Goal: Navigation & Orientation: Understand site structure

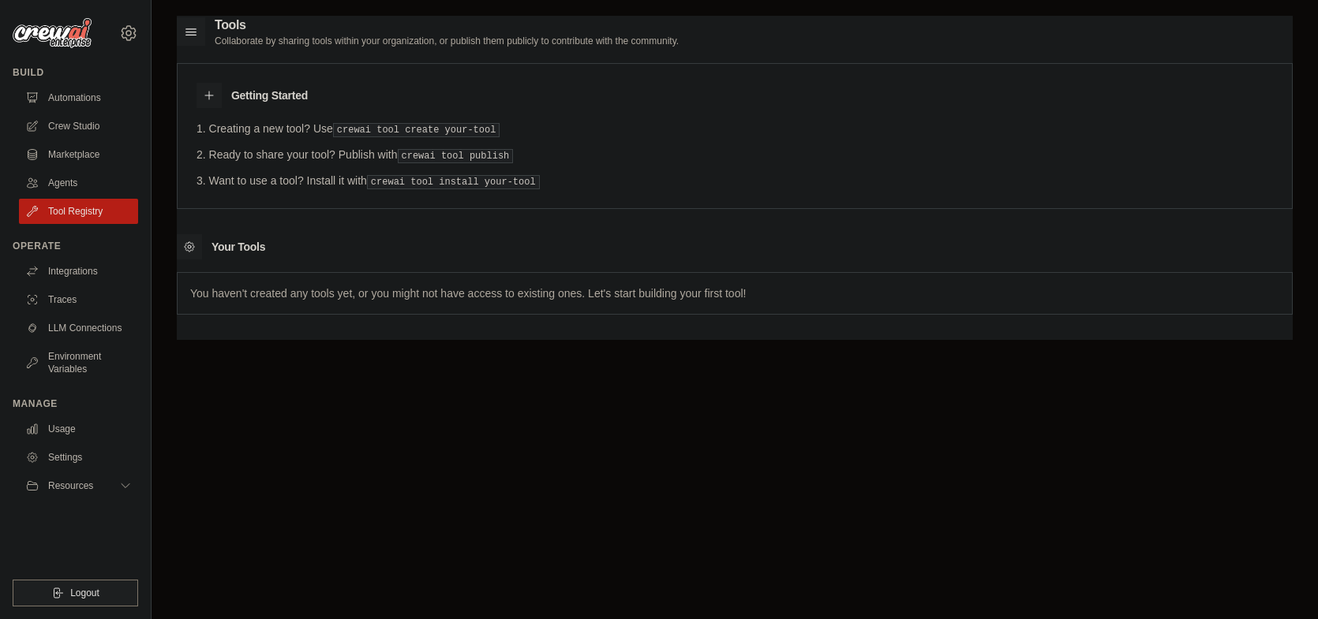
scroll to position [25, 0]
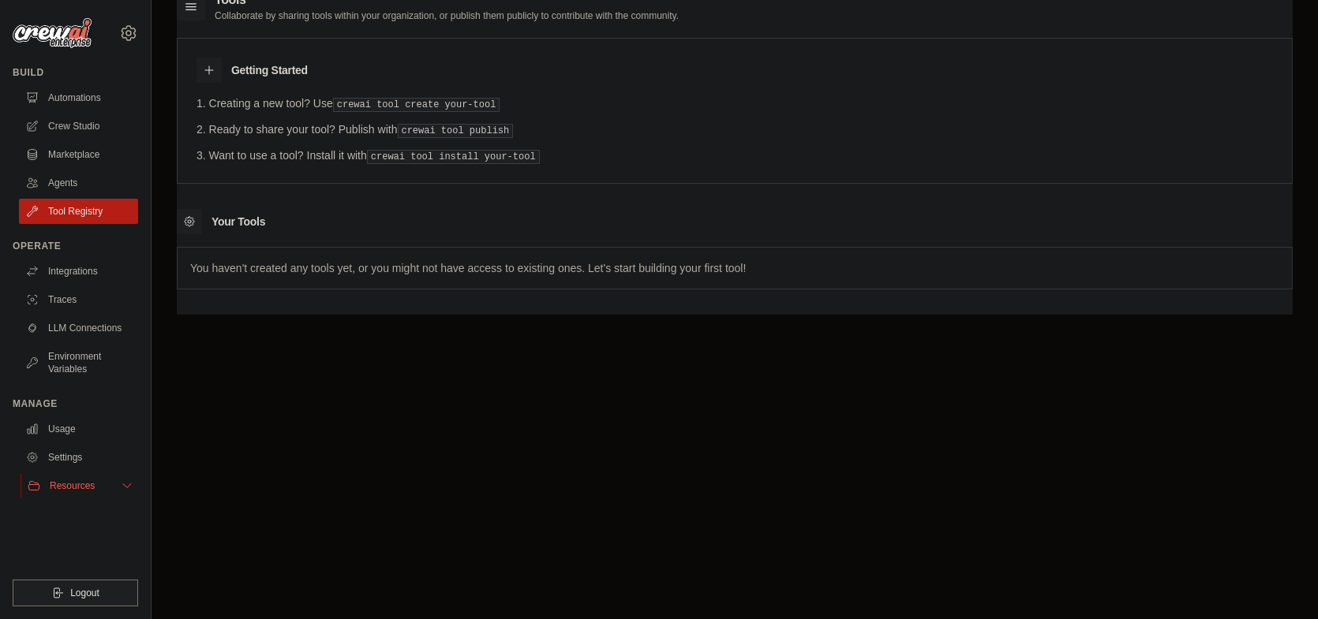
click at [108, 481] on button "Resources" at bounding box center [80, 485] width 119 height 25
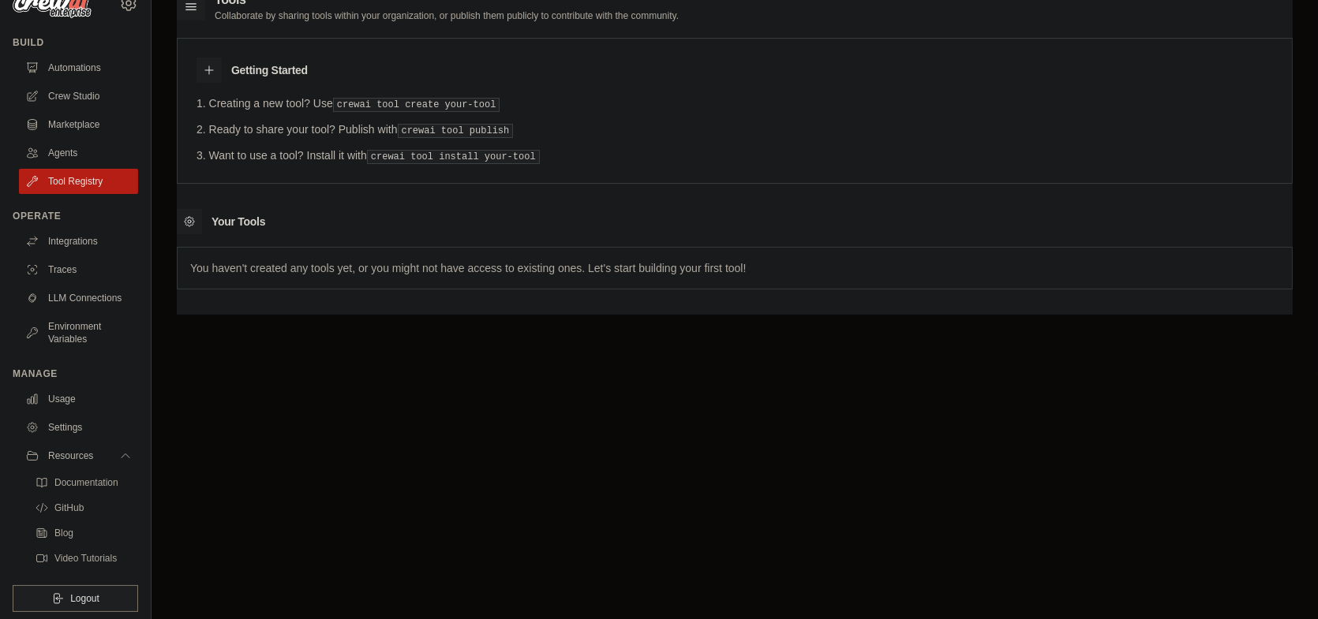
scroll to position [47, 0]
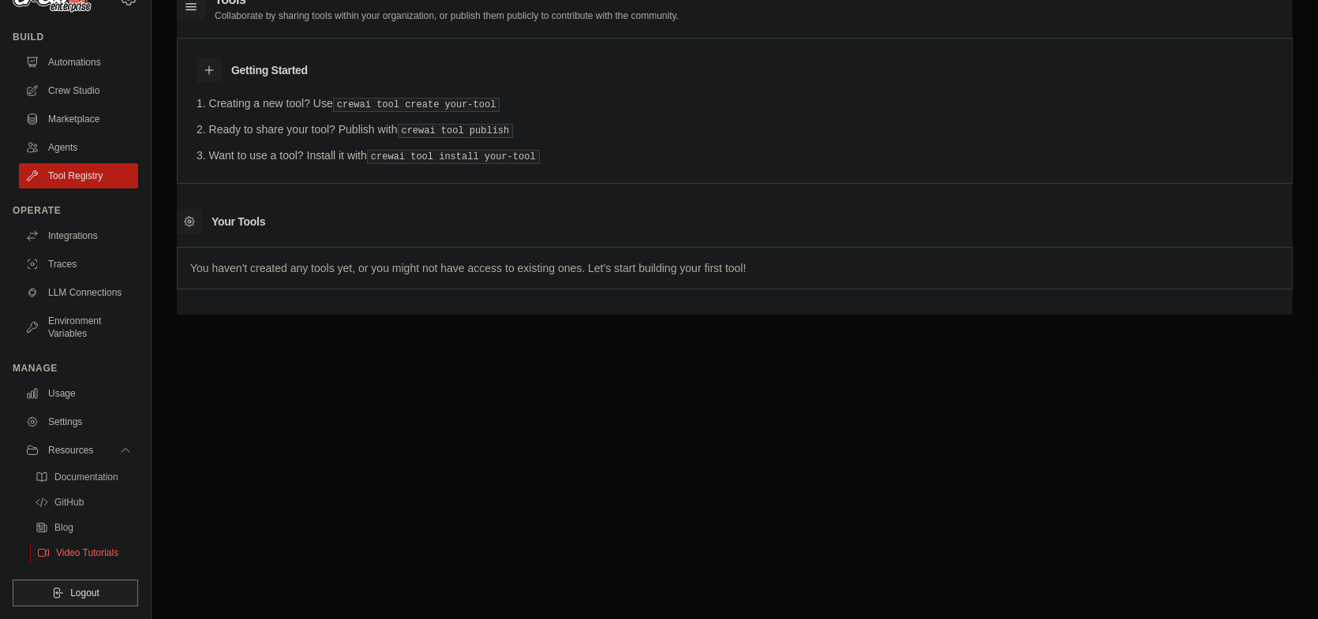
click at [79, 550] on span "Video Tutorials" at bounding box center [87, 553] width 62 height 13
click at [95, 78] on link "Crew Studio" at bounding box center [80, 90] width 119 height 25
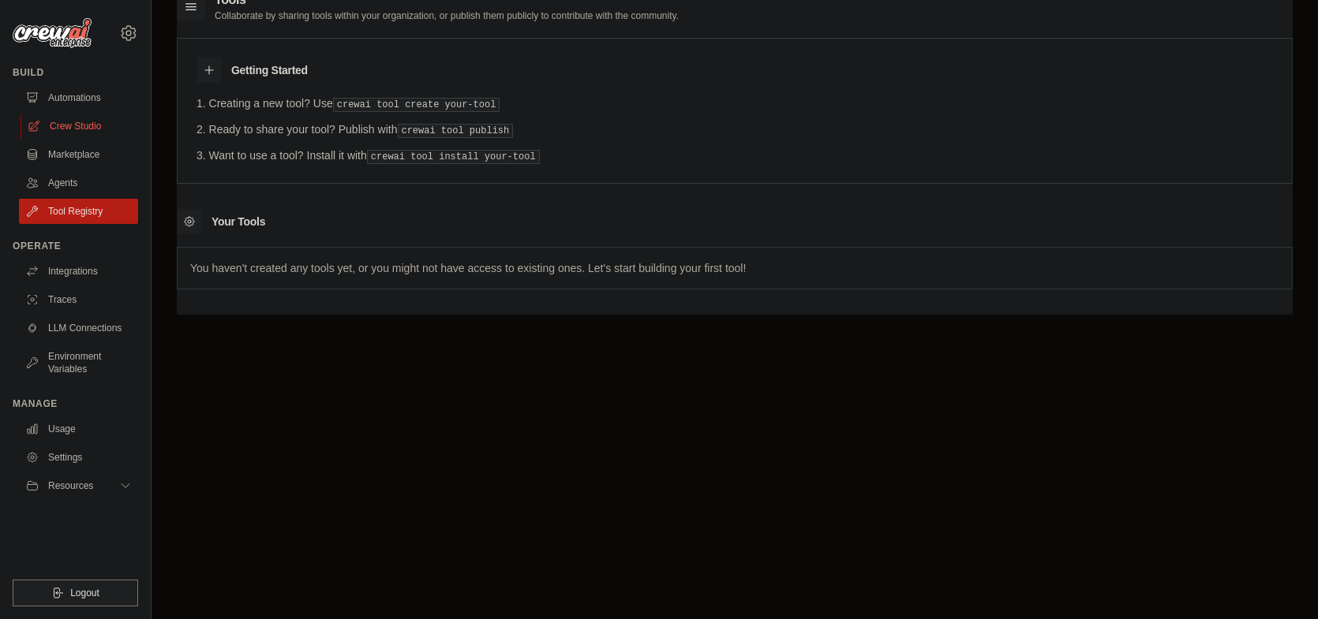
scroll to position [0, 0]
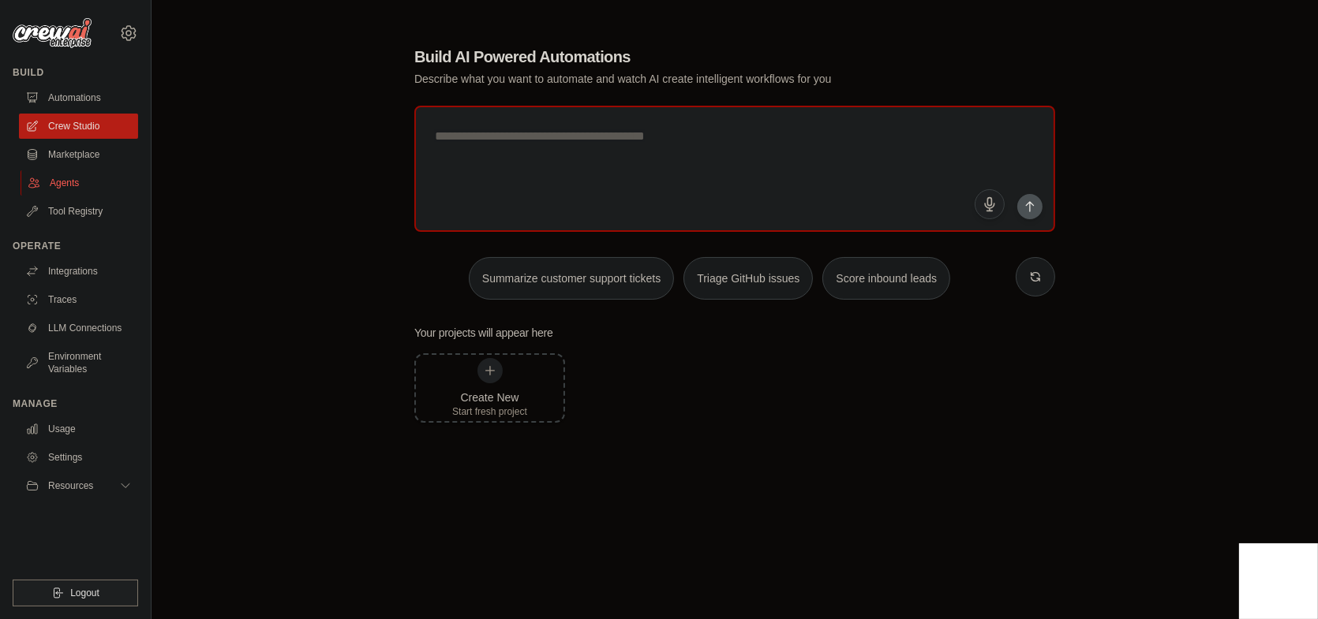
click at [85, 192] on link "Agents" at bounding box center [80, 182] width 119 height 25
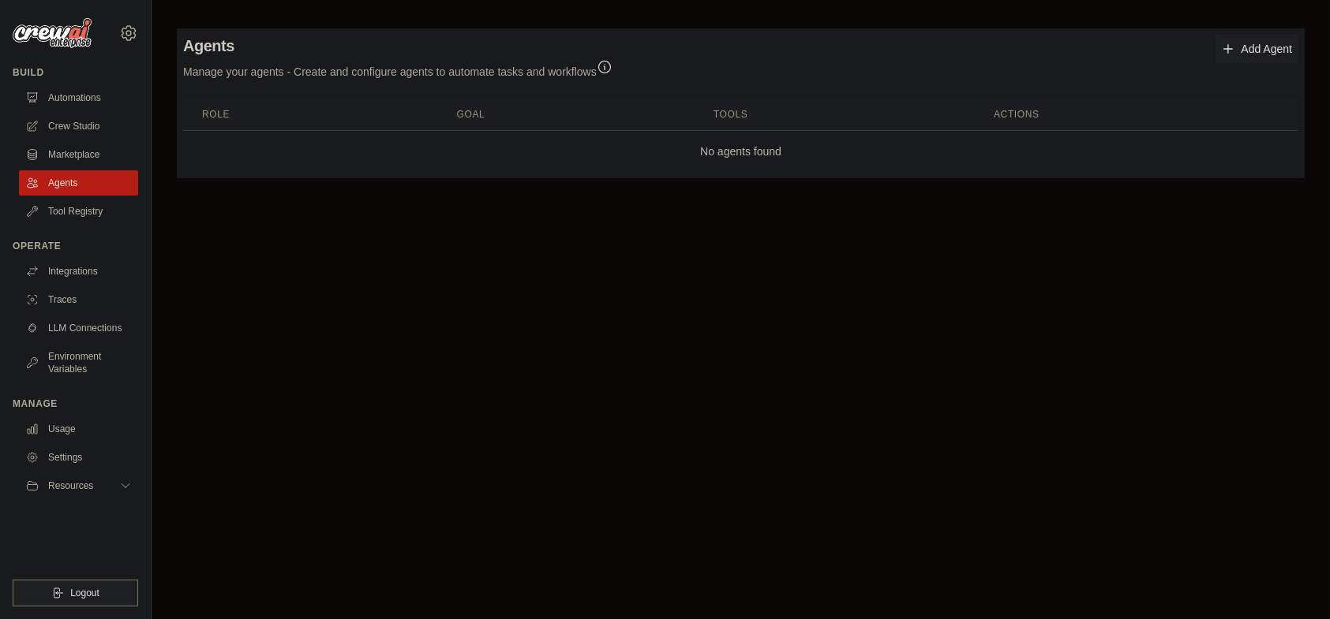
click at [601, 65] on icon "button" at bounding box center [604, 68] width 12 height 12
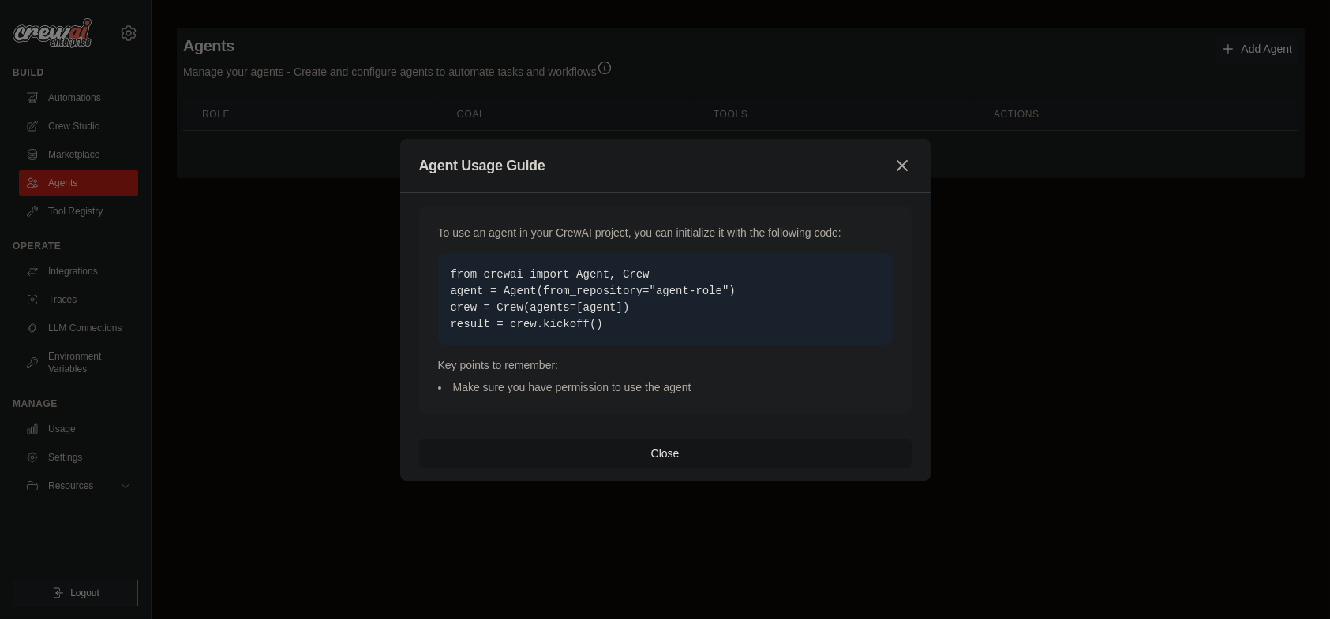
click at [556, 451] on button "Close" at bounding box center [665, 454] width 492 height 28
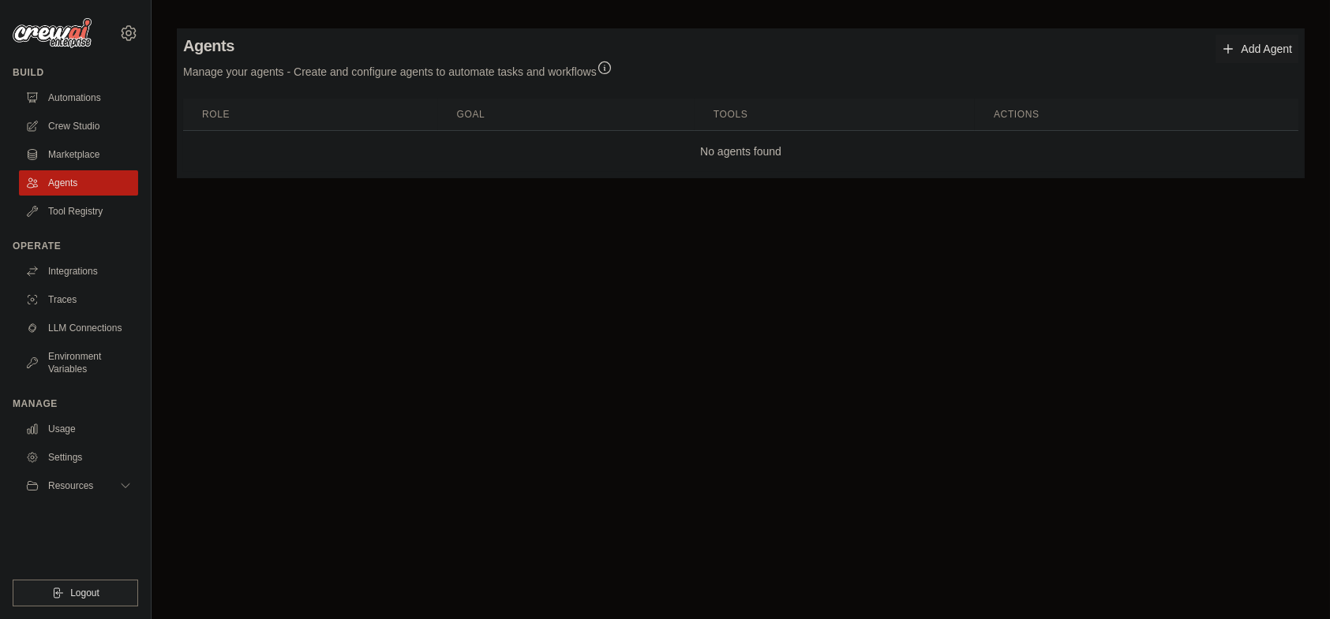
click at [1244, 48] on link "Add Agent" at bounding box center [1256, 49] width 83 height 28
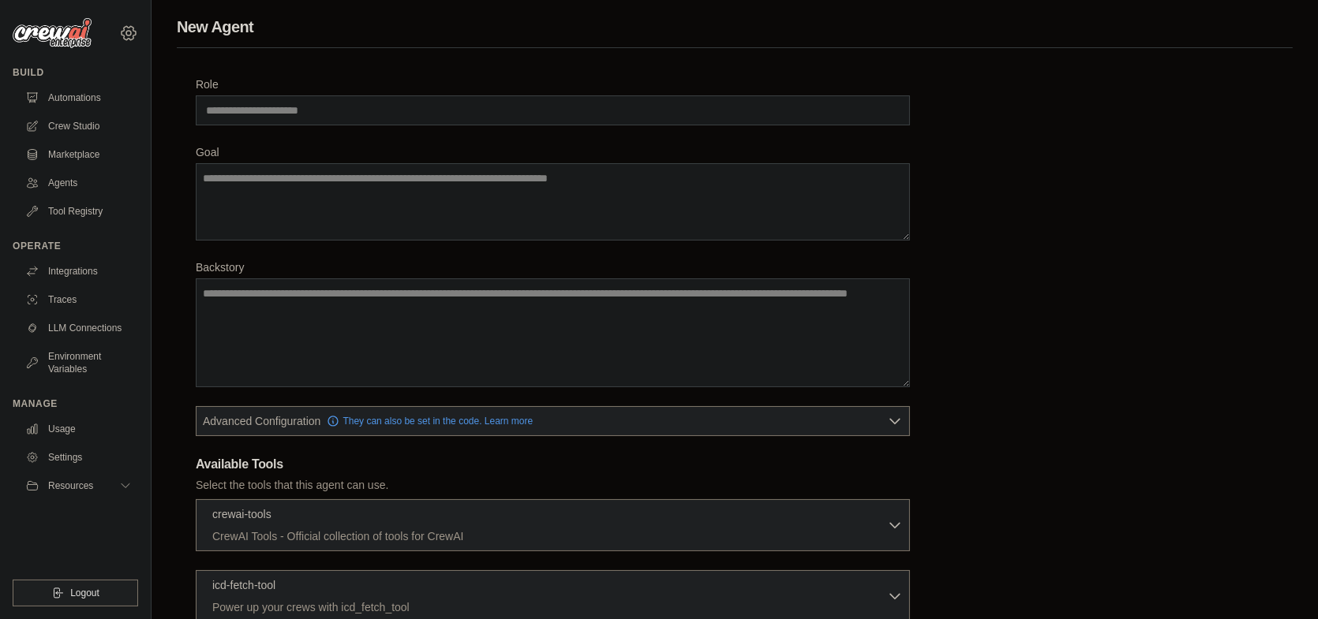
click at [134, 28] on icon at bounding box center [128, 33] width 19 height 19
click at [123, 105] on link "Settings" at bounding box center [128, 106] width 139 height 28
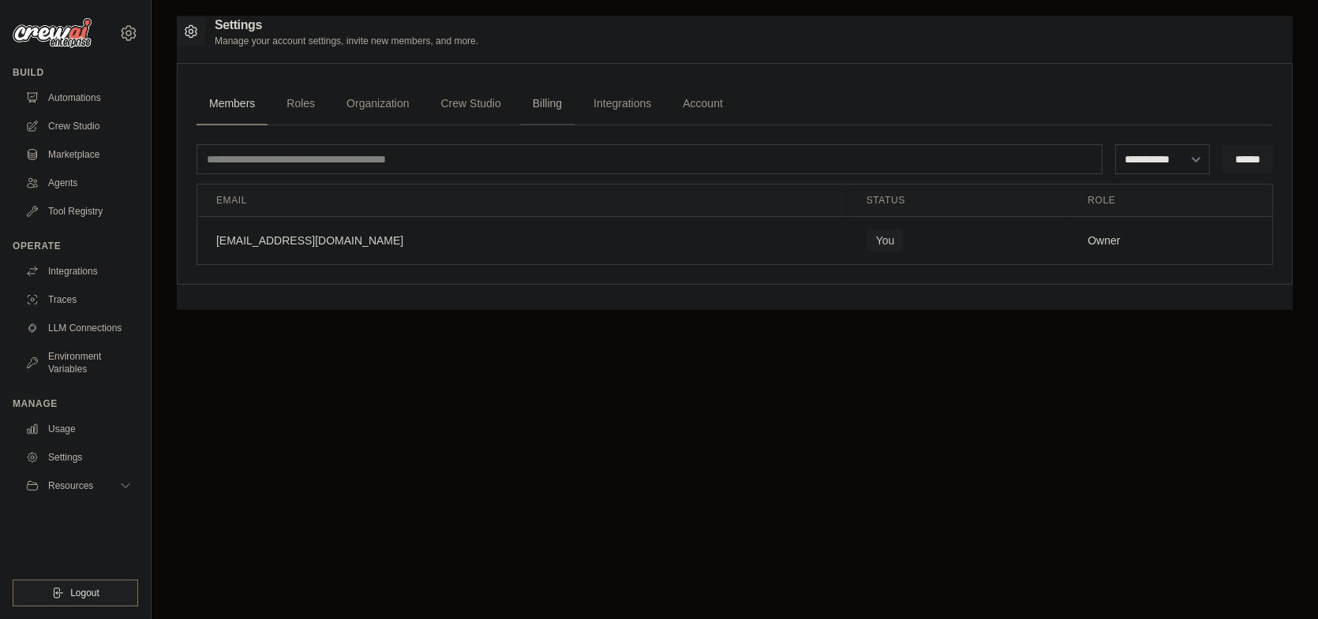
click at [553, 96] on link "Billing" at bounding box center [547, 104] width 54 height 43
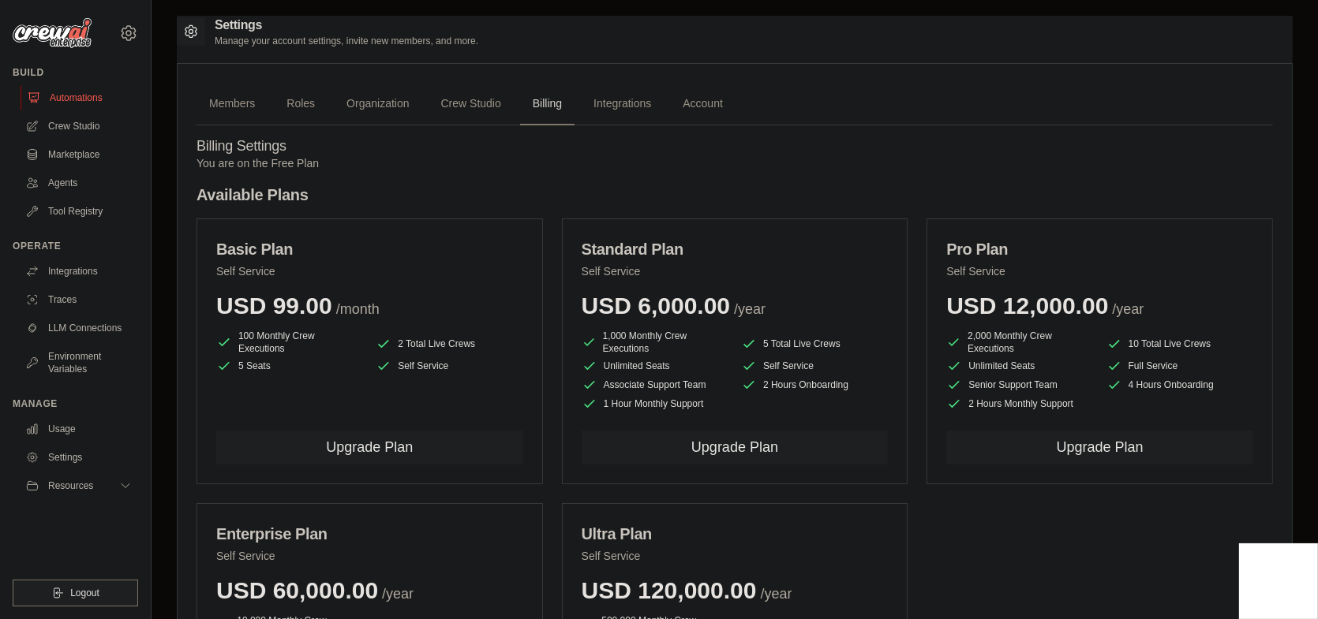
click at [34, 85] on link "Automations" at bounding box center [80, 97] width 119 height 25
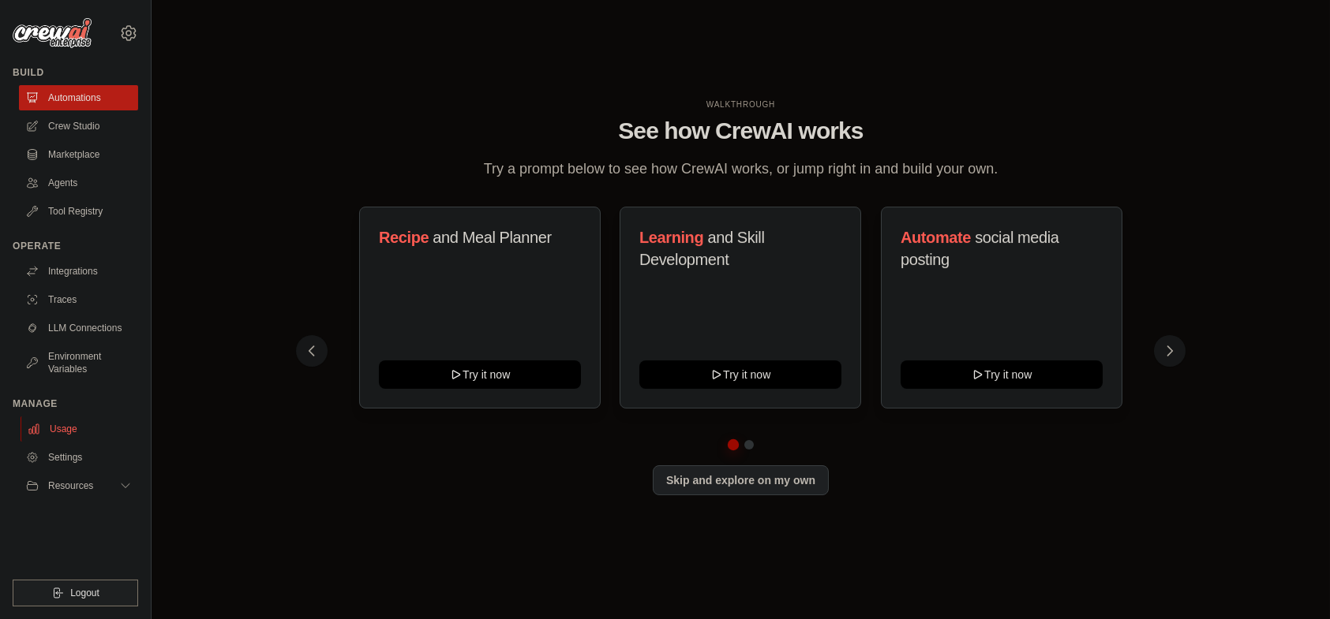
click at [67, 417] on link "Usage" at bounding box center [80, 429] width 119 height 25
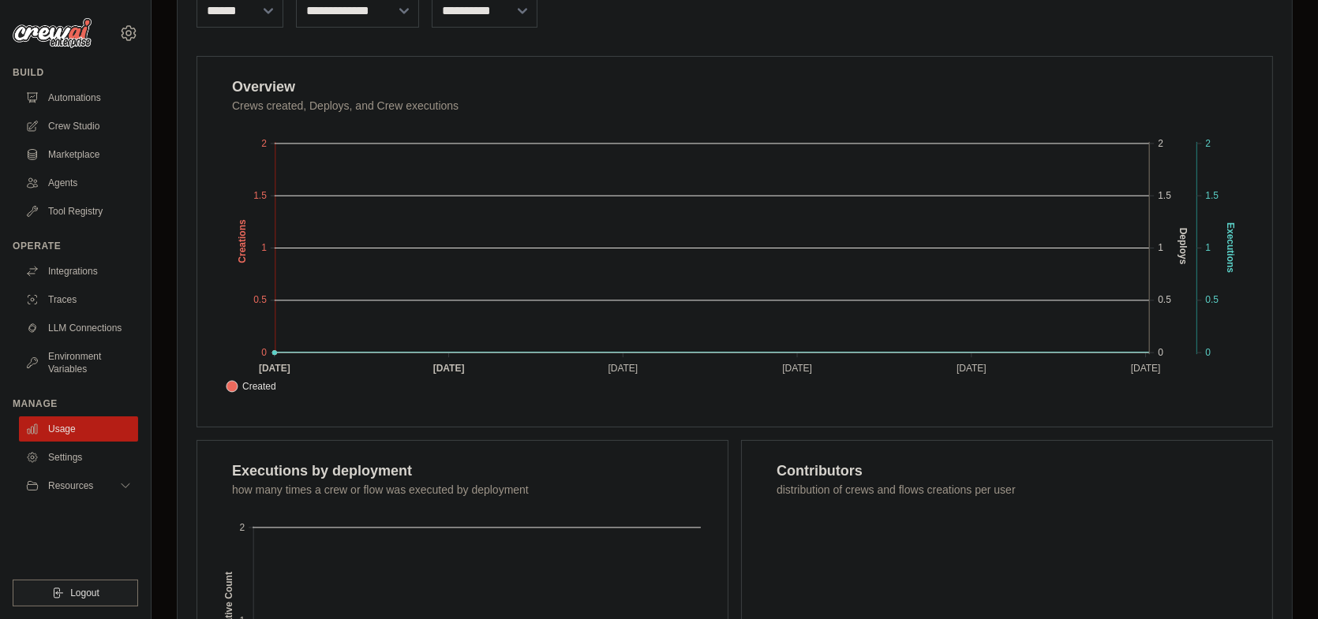
scroll to position [129, 0]
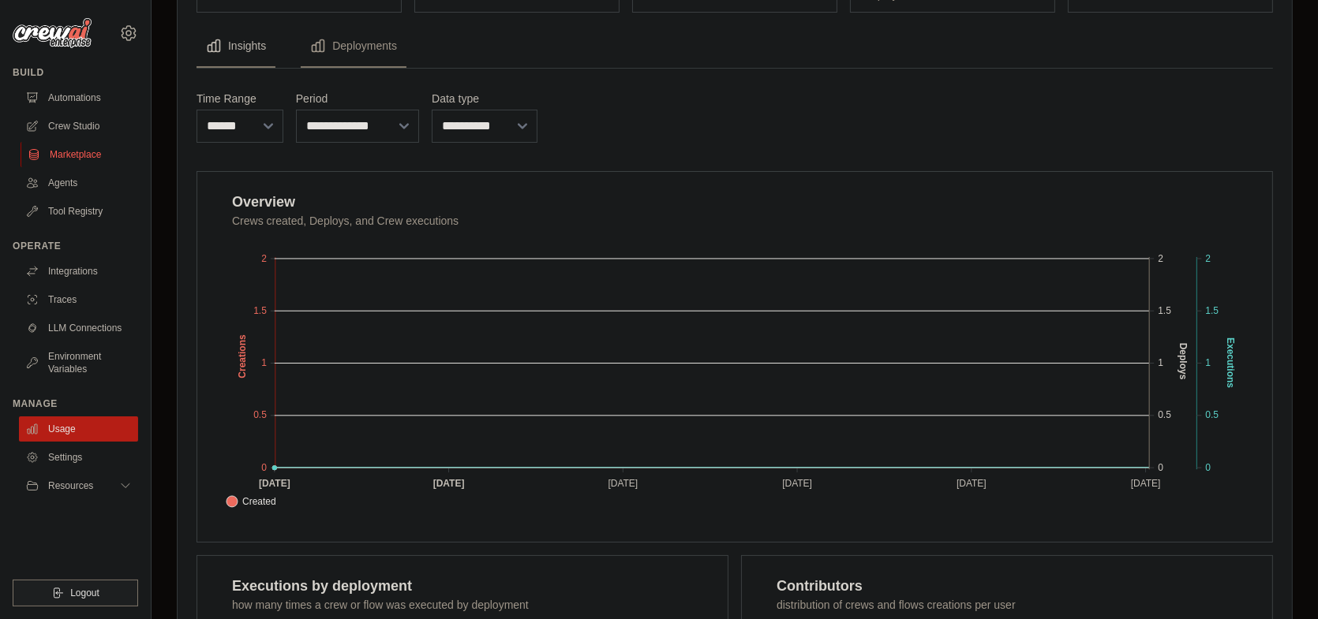
click at [97, 155] on link "Marketplace" at bounding box center [80, 154] width 119 height 25
